Goal: Transaction & Acquisition: Book appointment/travel/reservation

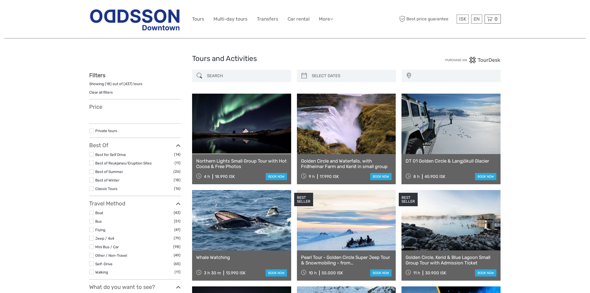
select select
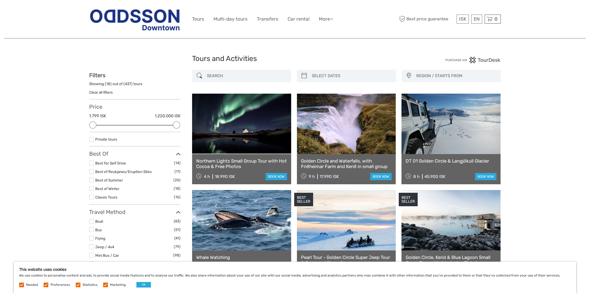
click at [239, 134] on link at bounding box center [241, 124] width 99 height 60
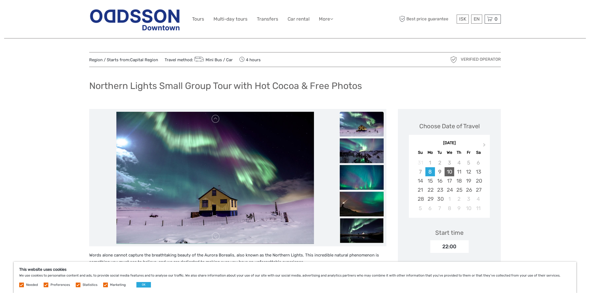
click at [452, 170] on div "10" at bounding box center [449, 171] width 10 height 9
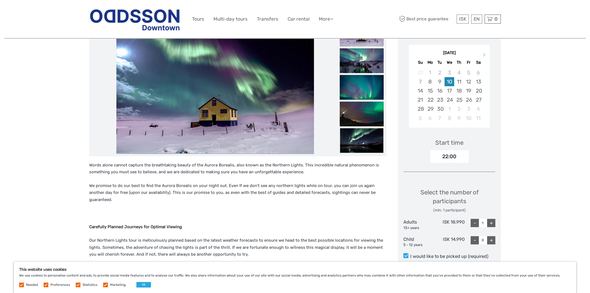
scroll to position [91, 0]
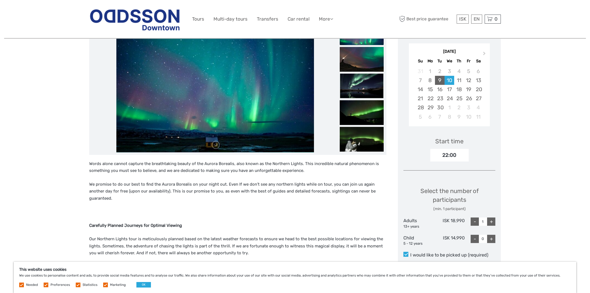
click at [441, 81] on div "9" at bounding box center [440, 80] width 10 height 9
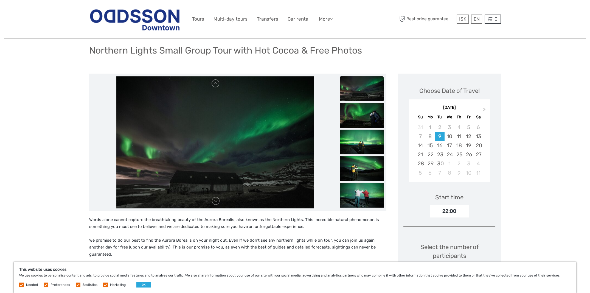
scroll to position [46, 0]
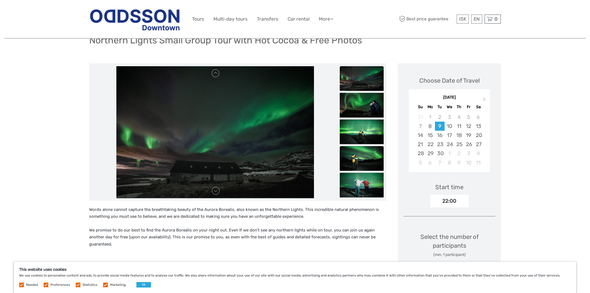
click at [356, 160] on img at bounding box center [361, 158] width 44 height 25
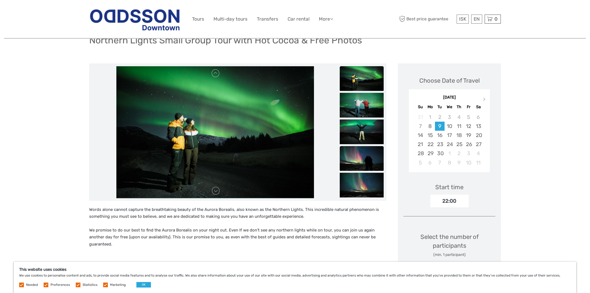
click at [357, 168] on img at bounding box center [361, 158] width 44 height 25
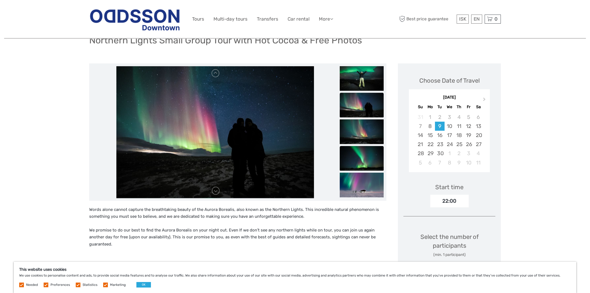
click at [357, 159] on img at bounding box center [361, 158] width 44 height 25
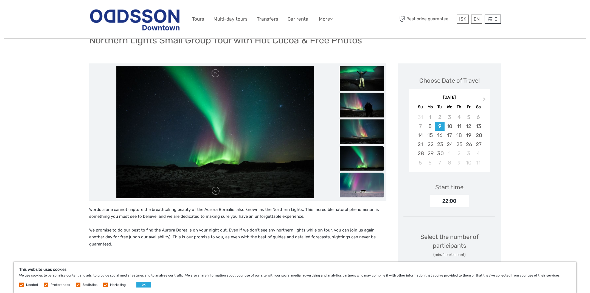
click at [361, 183] on img at bounding box center [361, 184] width 44 height 25
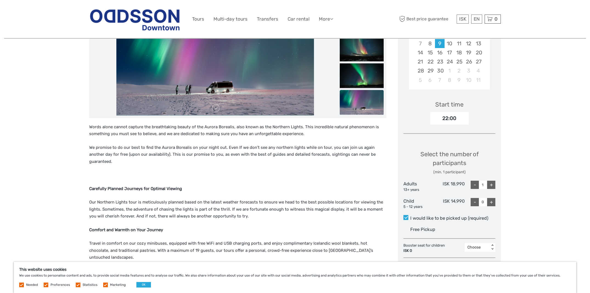
scroll to position [137, 0]
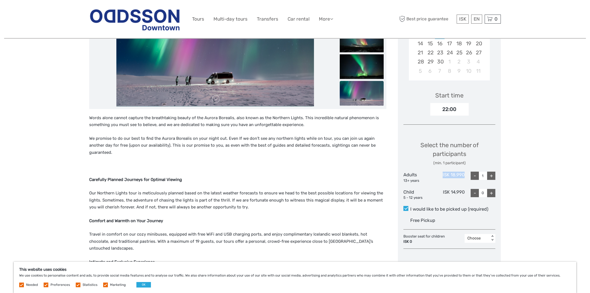
drag, startPoint x: 465, startPoint y: 172, endPoint x: 443, endPoint y: 171, distance: 22.3
click at [443, 171] on div "Select the number of participants (min. 1 participant) Adults 13+ years ISK 18,…" at bounding box center [449, 168] width 92 height 70
copy div "ISK 18,990"
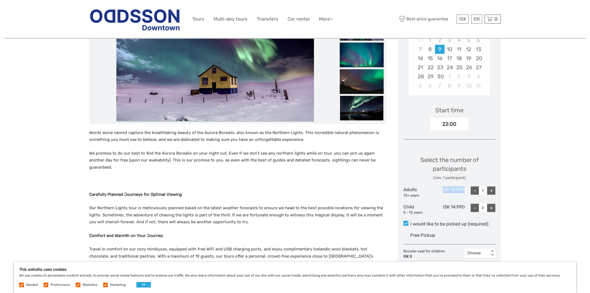
scroll to position [183, 0]
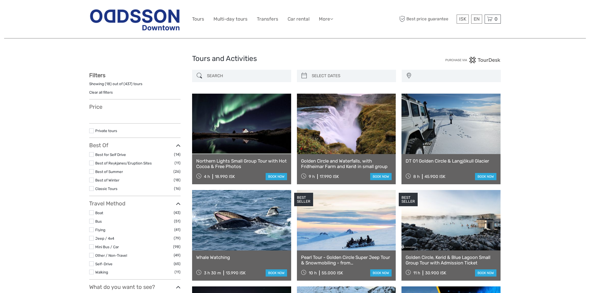
select select
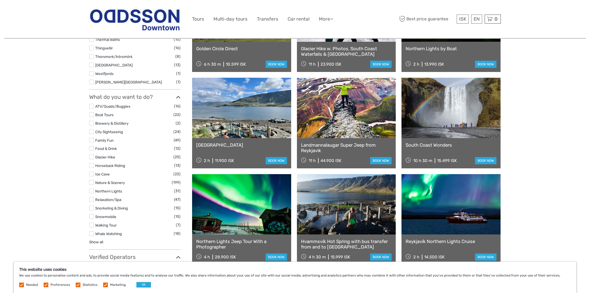
scroll to position [411, 0]
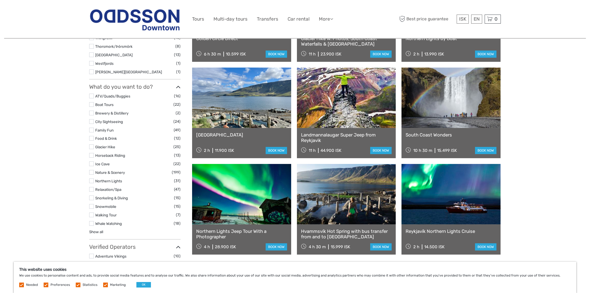
click at [92, 179] on label at bounding box center [91, 180] width 5 height 5
click at [0, 0] on input "checkbox" at bounding box center [0, 0] width 0 height 0
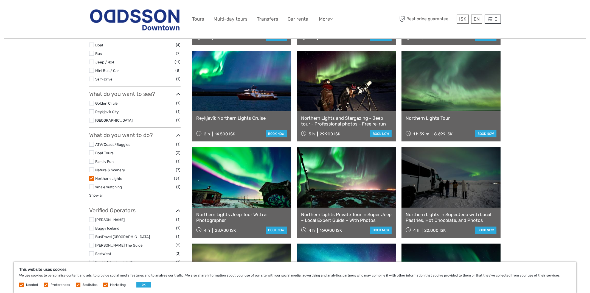
scroll to position [122, 0]
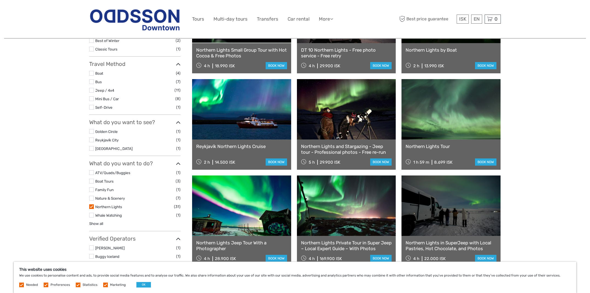
click at [446, 129] on link at bounding box center [450, 109] width 99 height 60
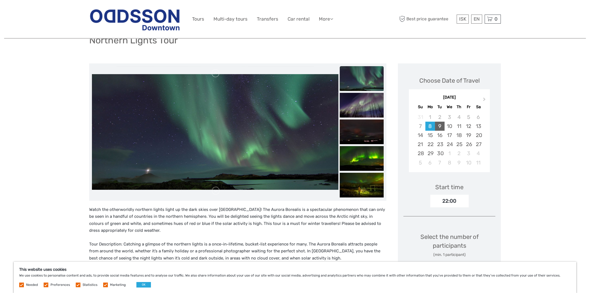
click at [442, 123] on div "9" at bounding box center [440, 125] width 10 height 9
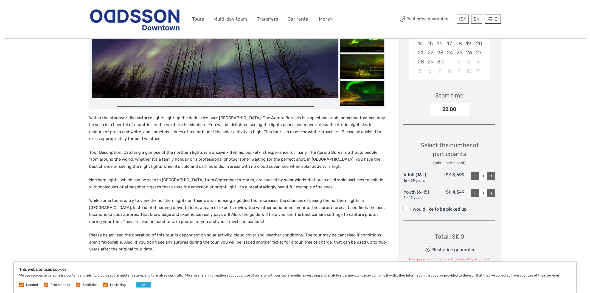
scroll to position [183, 0]
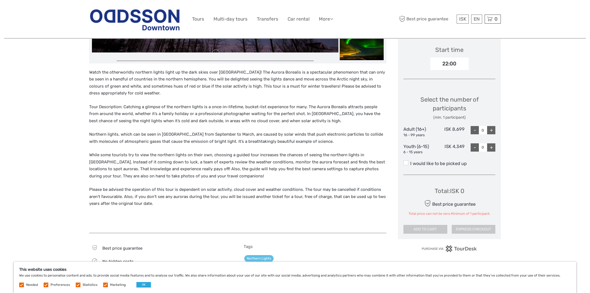
click at [491, 129] on div "+" at bounding box center [491, 130] width 8 height 8
type input "1"
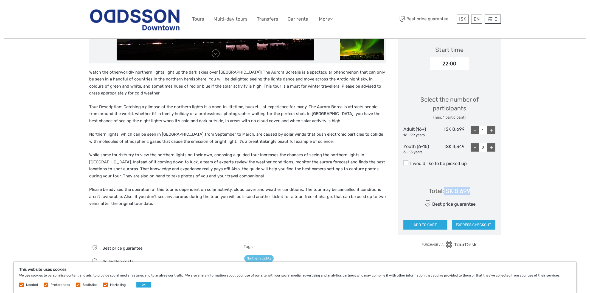
drag, startPoint x: 471, startPoint y: 188, endPoint x: 443, endPoint y: 194, distance: 28.0
click at [443, 194] on div "Total : ISK 8,699 Best price guarantee ADD TO CART EXPRESS CHECKOUT" at bounding box center [449, 204] width 92 height 50
copy div "ISK 8,699"
click at [406, 162] on span at bounding box center [405, 162] width 5 height 5
click at [410, 161] on input "I would like to be picked up" at bounding box center [410, 161] width 0 height 0
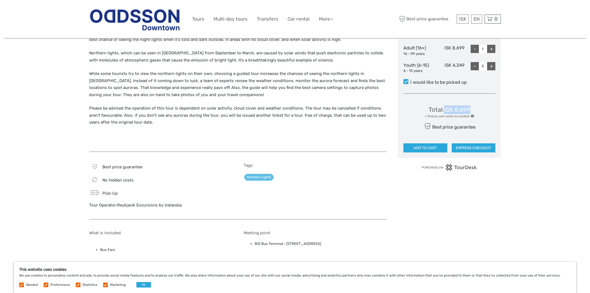
scroll to position [274, 0]
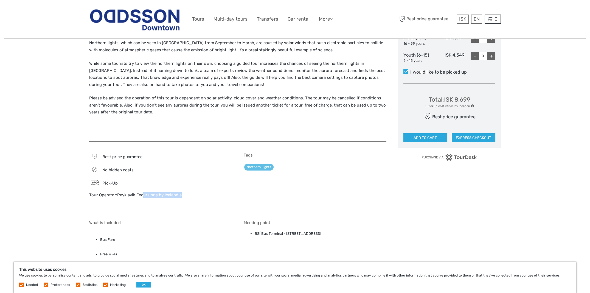
drag, startPoint x: 185, startPoint y: 194, endPoint x: 143, endPoint y: 194, distance: 42.2
click at [143, 194] on div "Tour Operator: Reykjavik Excursions by Icelandia" at bounding box center [160, 195] width 143 height 6
click at [141, 196] on link "Reykjavik Excursions by Icelandia" at bounding box center [149, 194] width 64 height 5
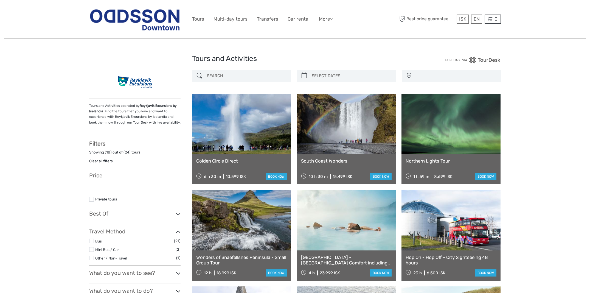
select select
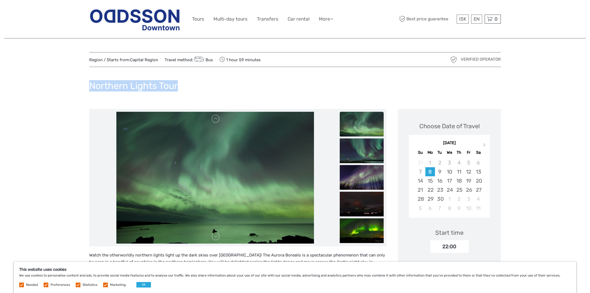
drag, startPoint x: 182, startPoint y: 86, endPoint x: 74, endPoint y: 84, distance: 108.1
copy h1 "Northern Lights Tour"
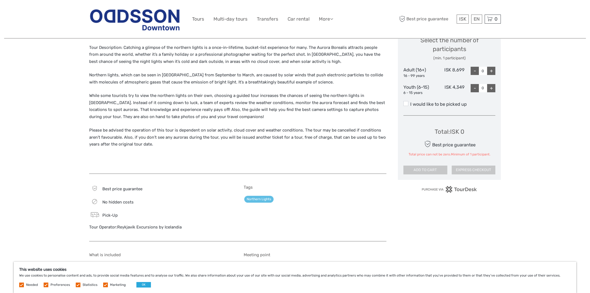
scroll to position [320, 0]
